Goal: Find specific page/section: Find specific page/section

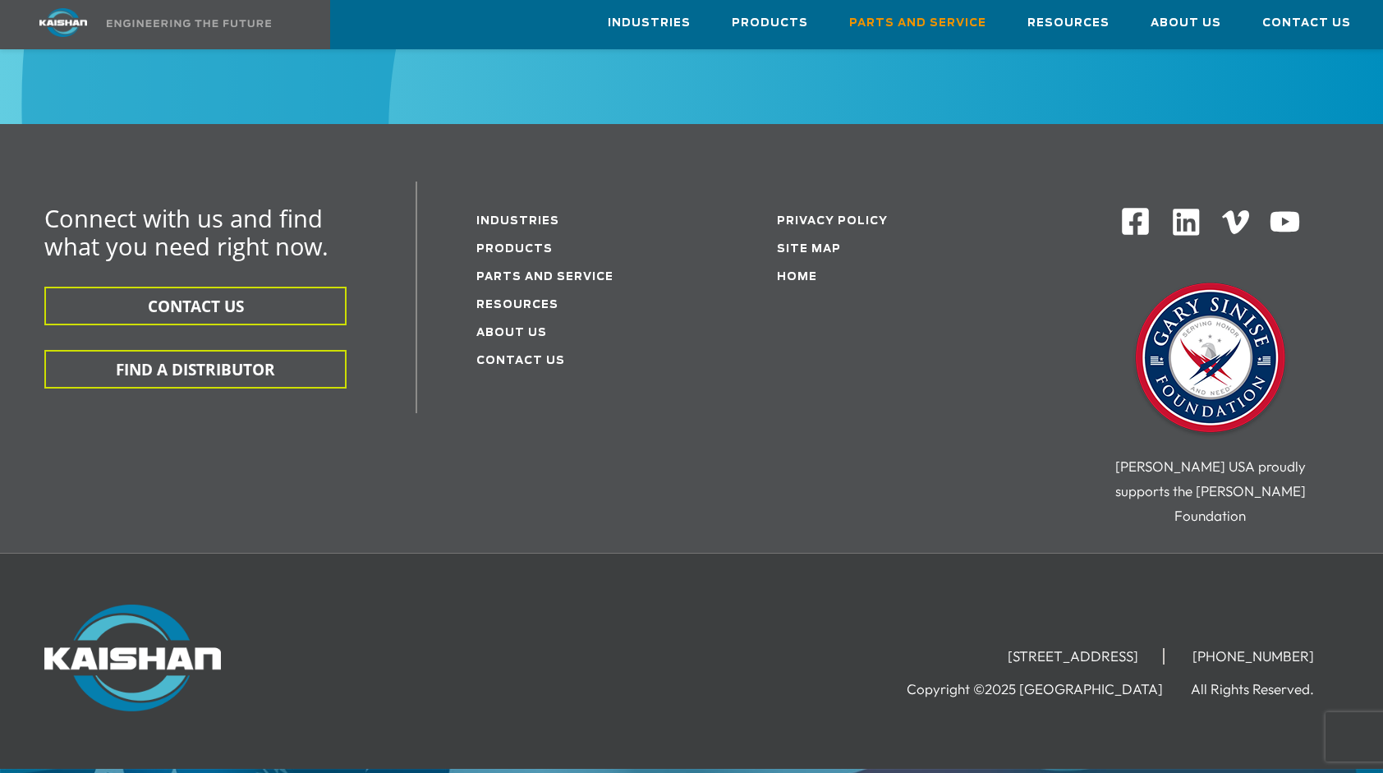
scroll to position [2154, 0]
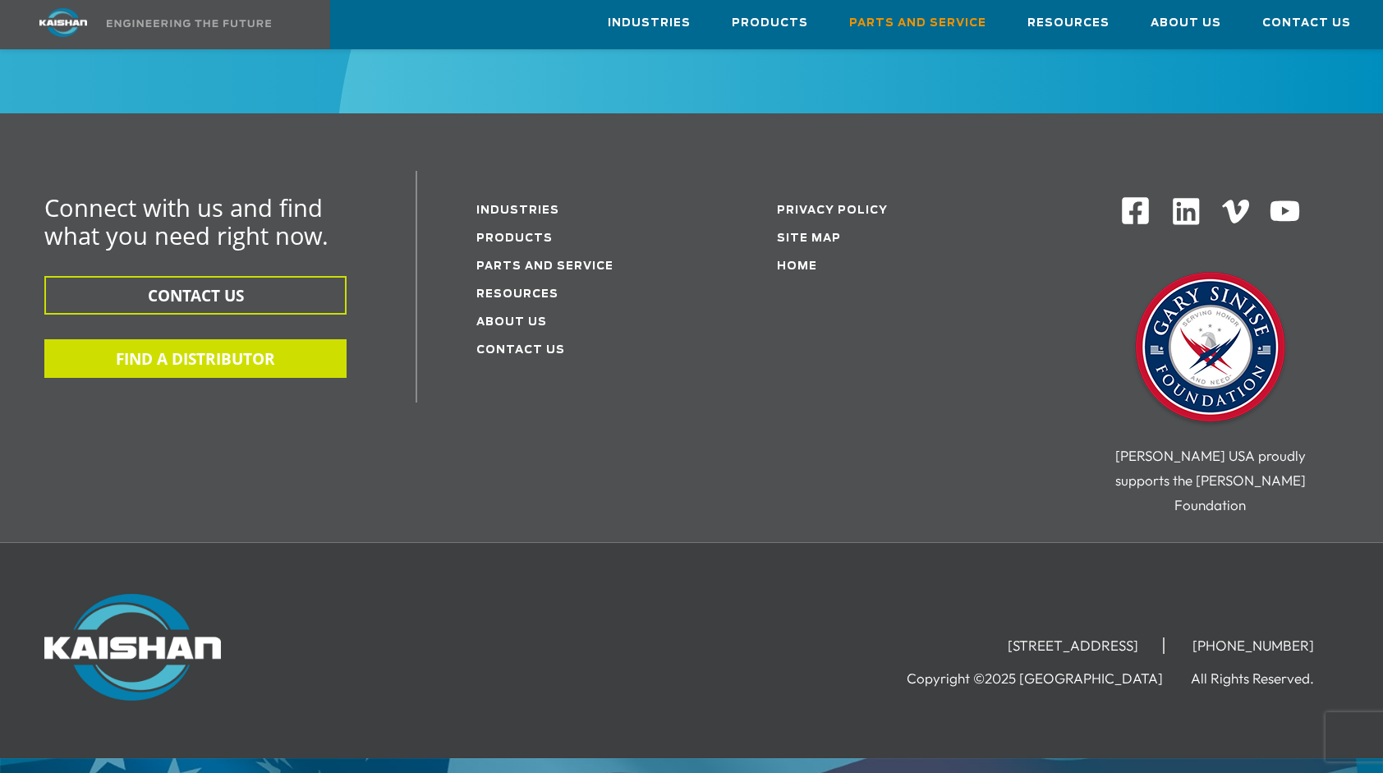
click at [236, 339] on button "FIND A DISTRIBUTOR" at bounding box center [195, 358] width 302 height 39
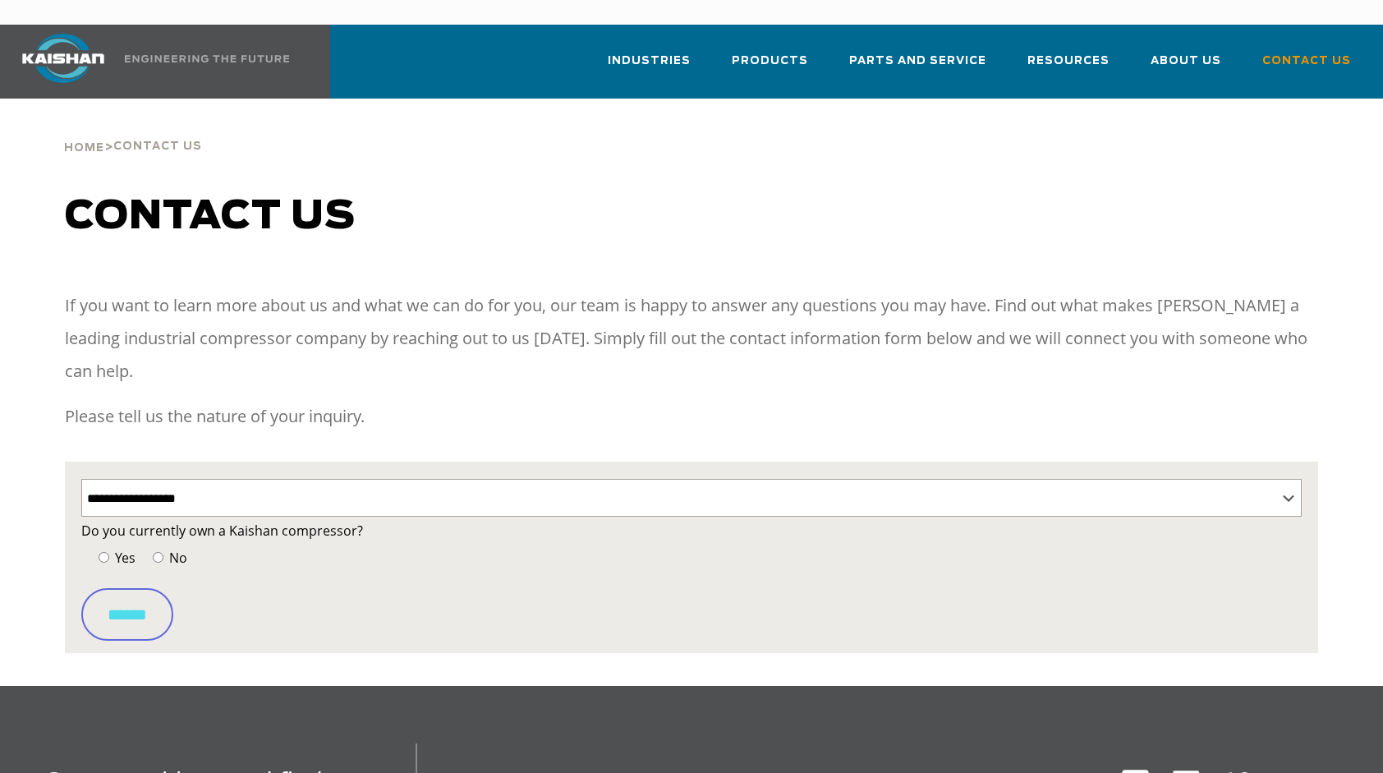
select select "**********"
